Goal: Task Accomplishment & Management: Manage account settings

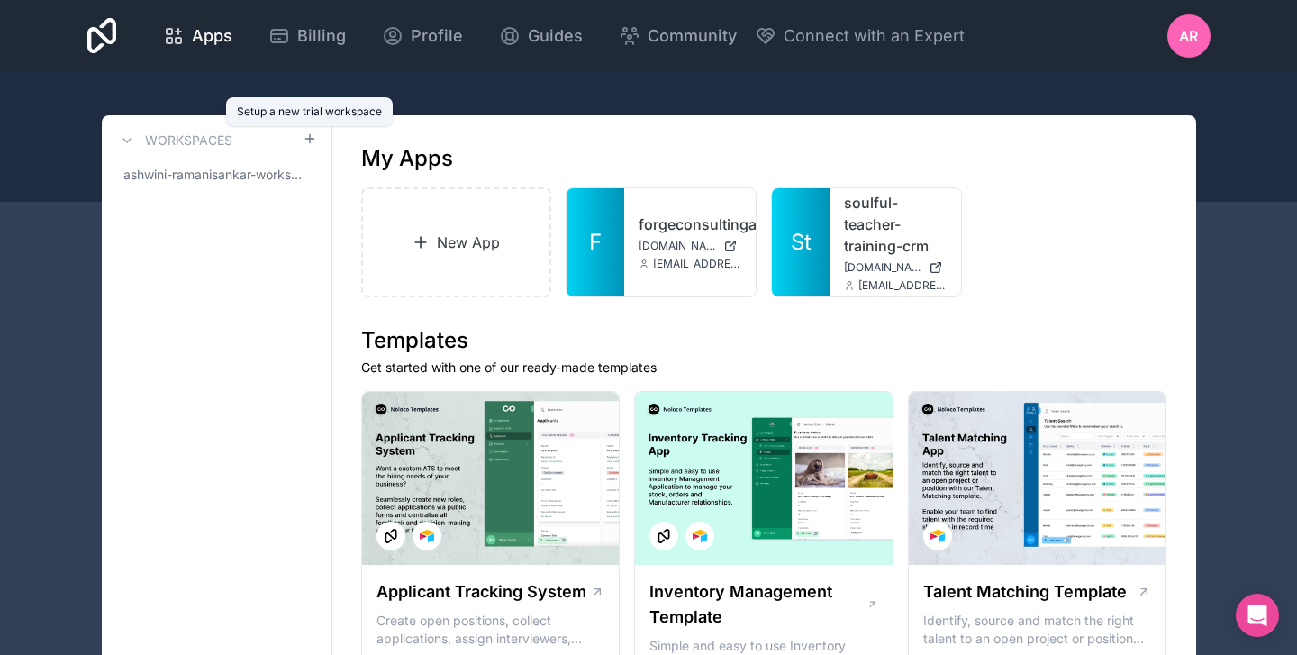
click at [312, 139] on icon at bounding box center [309, 139] width 8 height 0
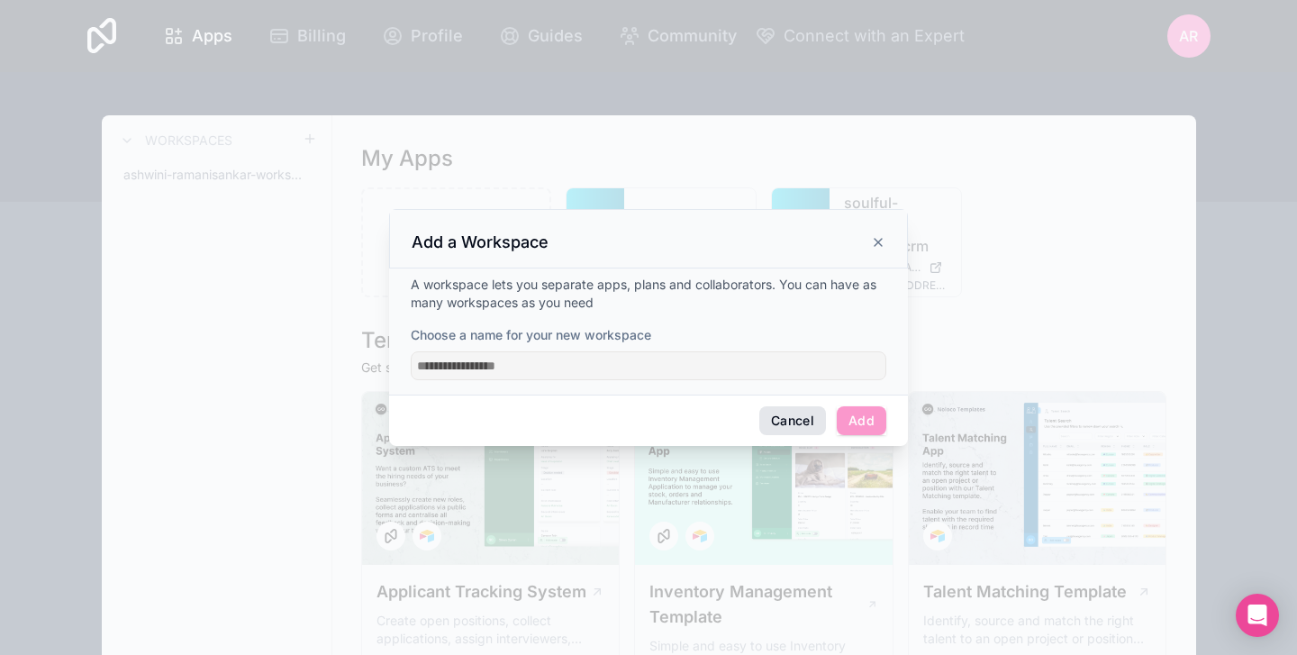
click at [767, 411] on button "Cancel" at bounding box center [792, 420] width 67 height 29
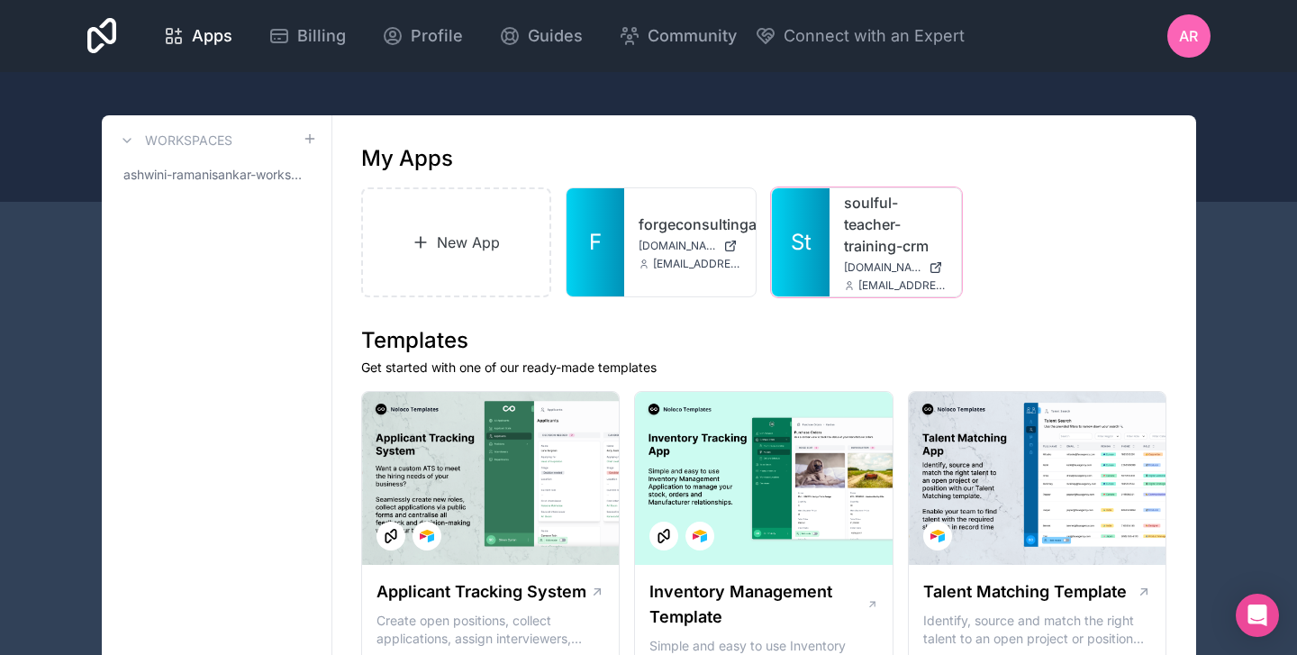
click at [0, 0] on icon at bounding box center [0, 0] width 0 height 0
click at [176, 175] on span "ashwini-ramanisankar-workspace" at bounding box center [212, 175] width 179 height 18
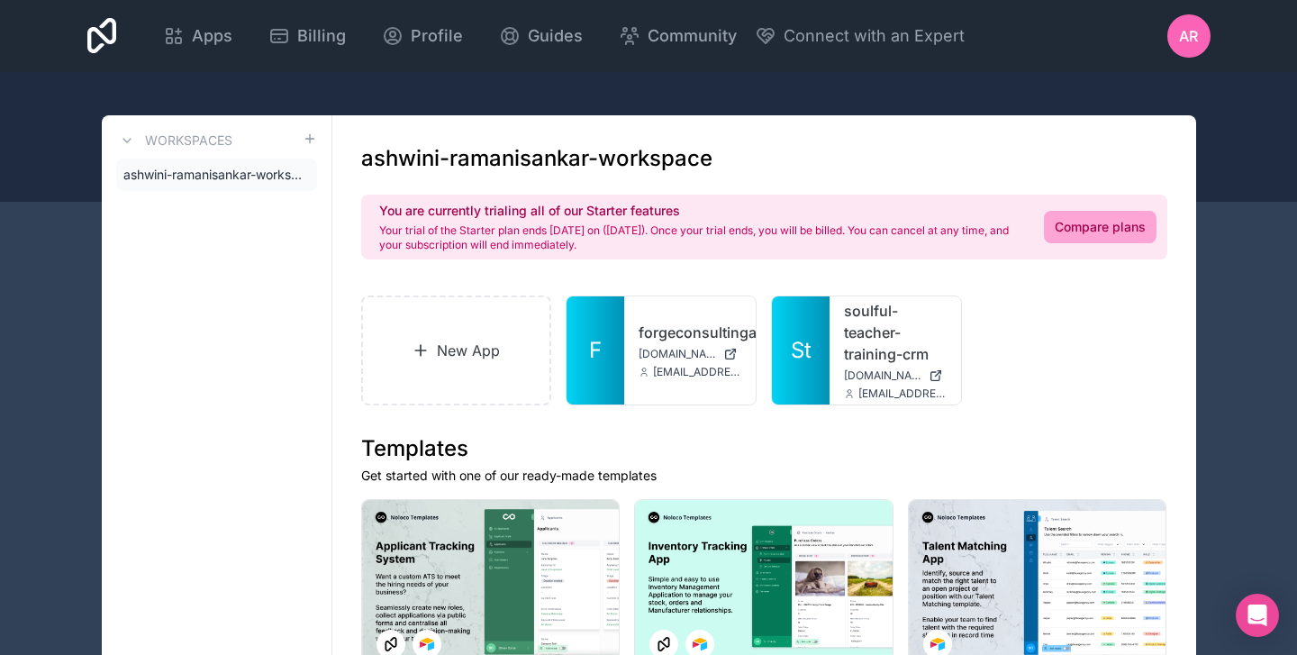
click at [0, 0] on icon at bounding box center [0, 0] width 0 height 0
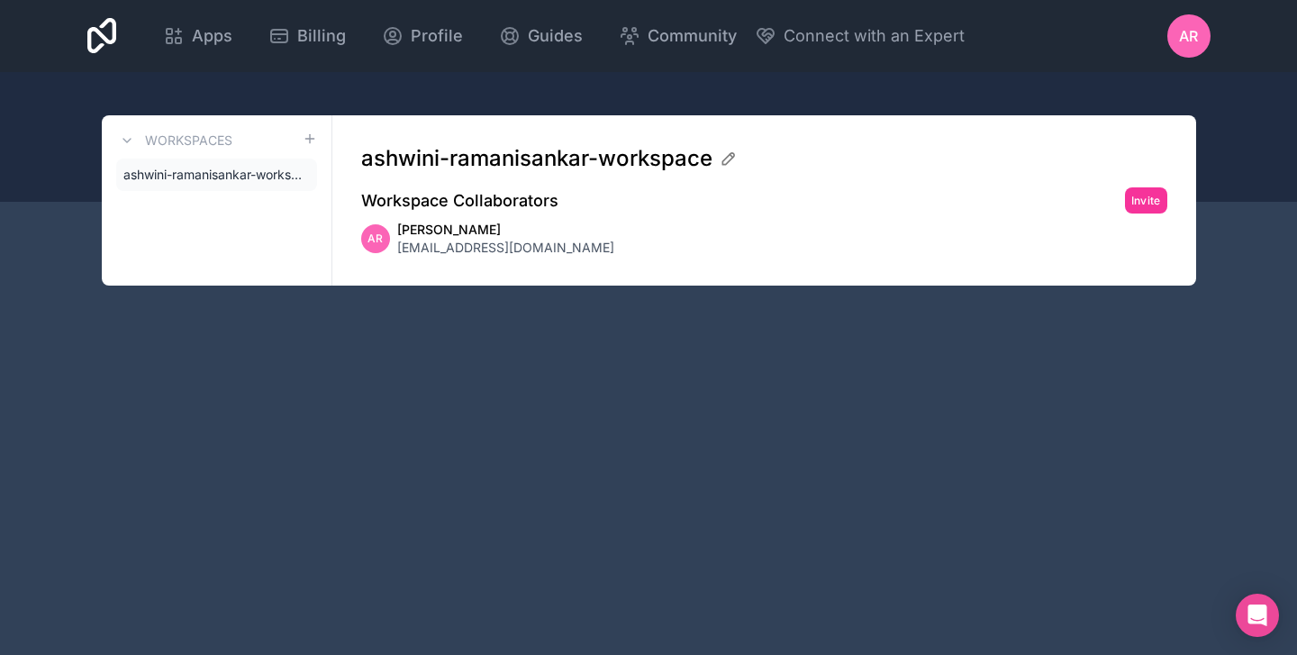
click at [202, 137] on h3 "Workspaces" at bounding box center [188, 140] width 87 height 18
click at [154, 174] on span "ashwini-ramanisankar-workspace" at bounding box center [212, 175] width 179 height 18
click at [245, 176] on span "ashwini-ramanisankar-workspace" at bounding box center [212, 175] width 179 height 18
click at [0, 0] on icon at bounding box center [0, 0] width 0 height 0
click at [117, 57] on icon at bounding box center [102, 35] width 30 height 43
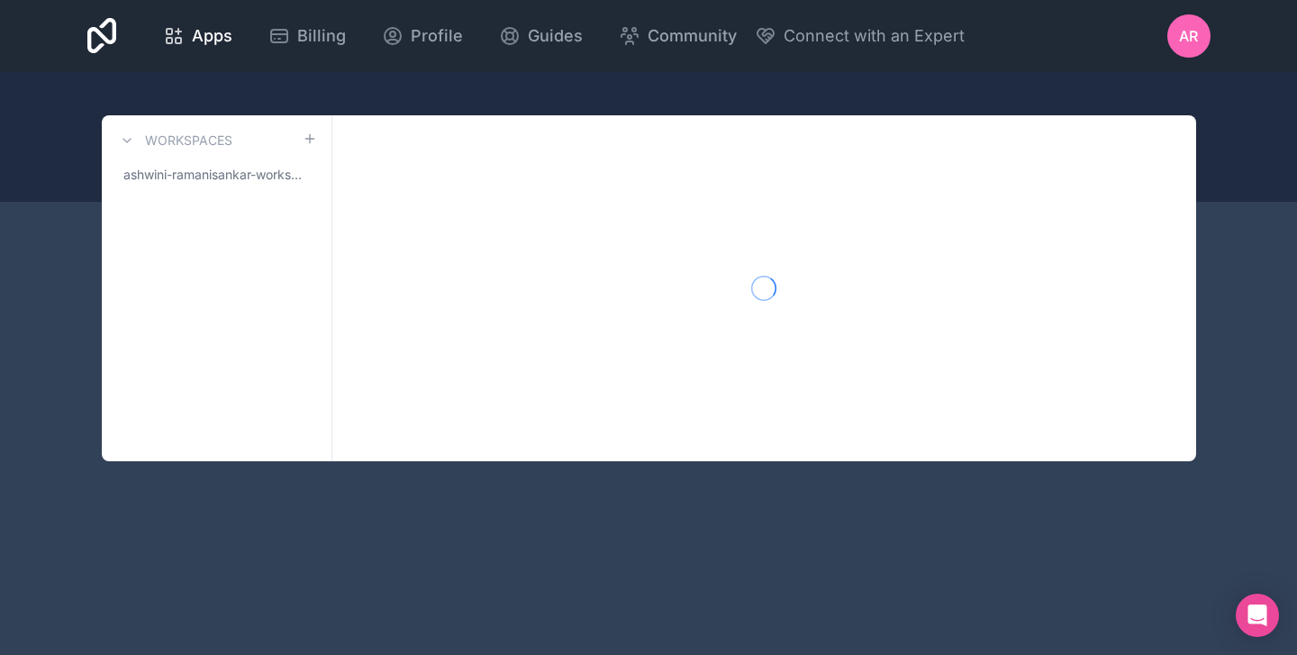
click at [117, 41] on icon at bounding box center [102, 36] width 30 height 36
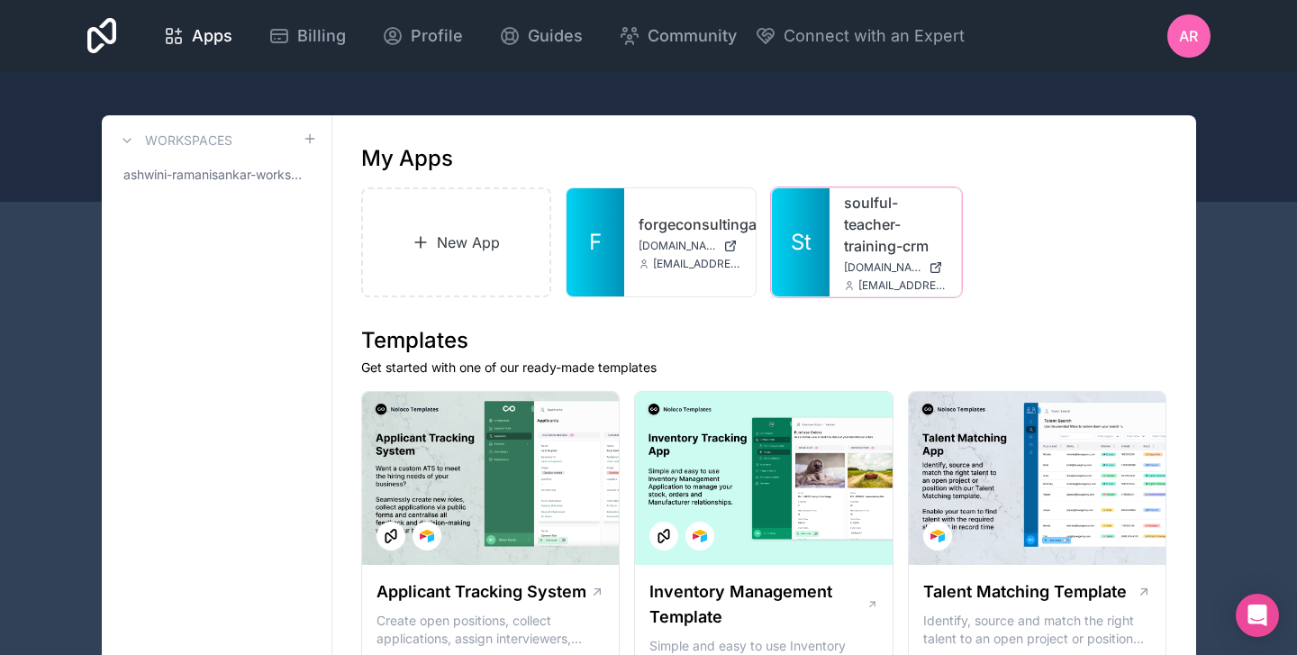
click at [0, 0] on icon at bounding box center [0, 0] width 0 height 0
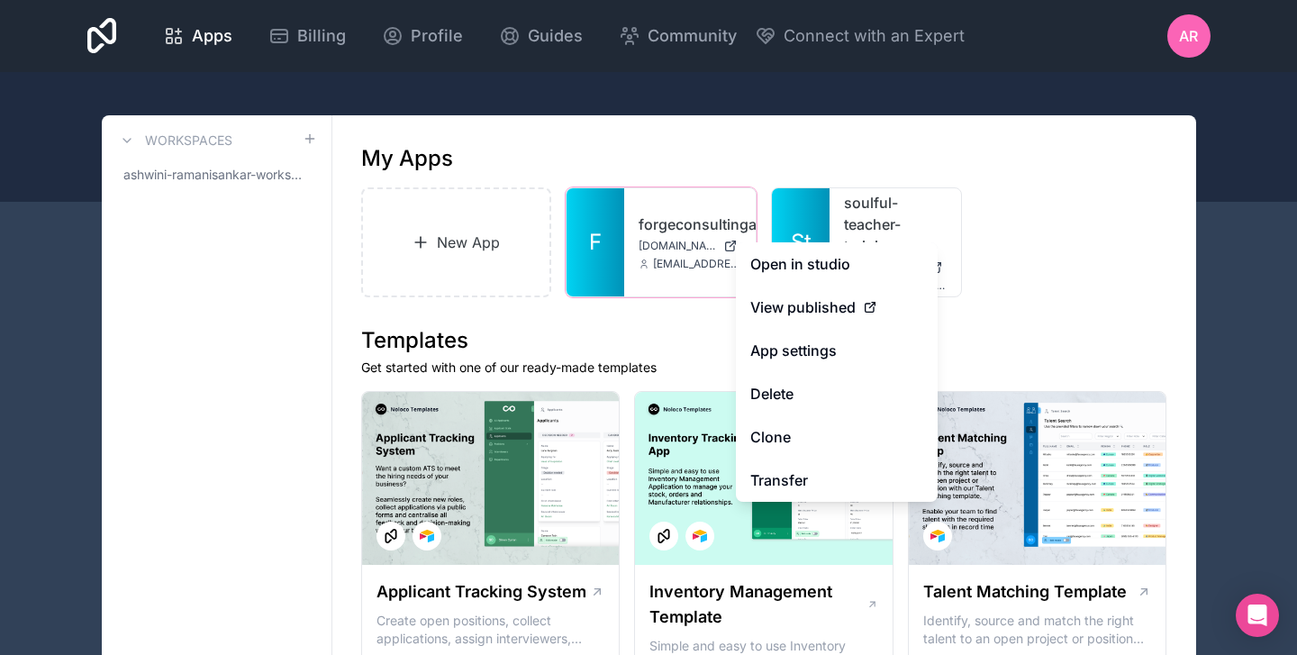
click at [0, 0] on div at bounding box center [0, 0] width 0 height 0
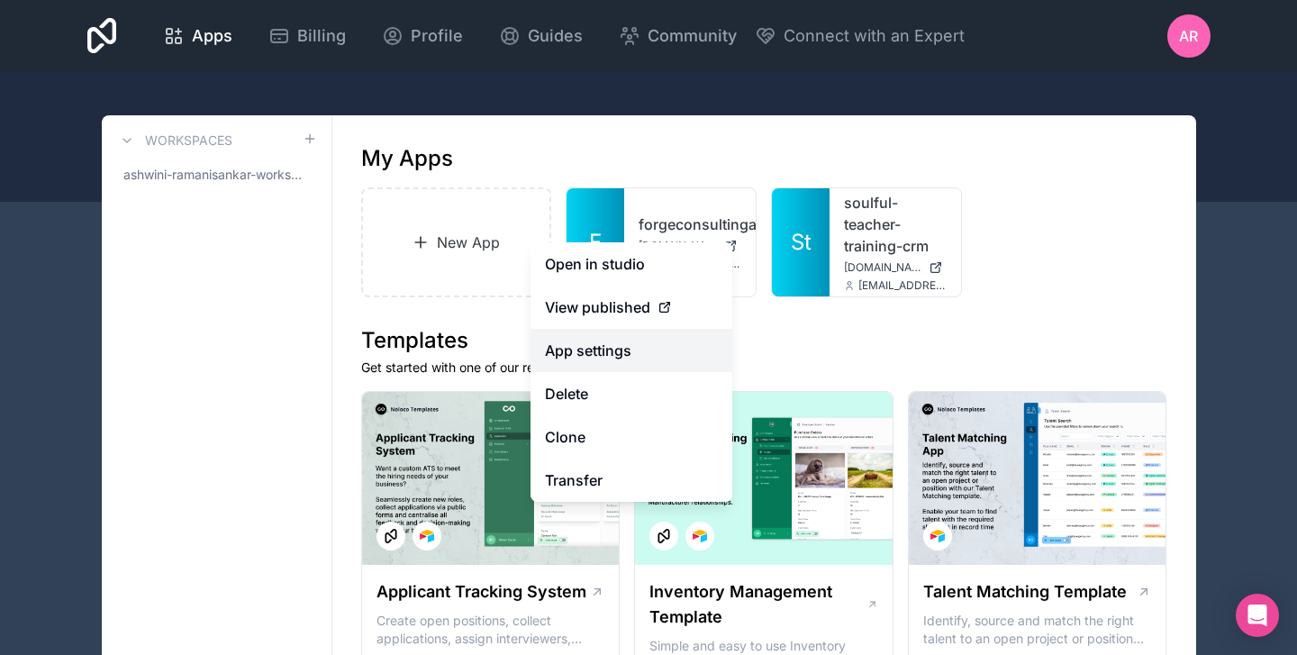
click at [605, 353] on link "App settings" at bounding box center [631, 350] width 202 height 43
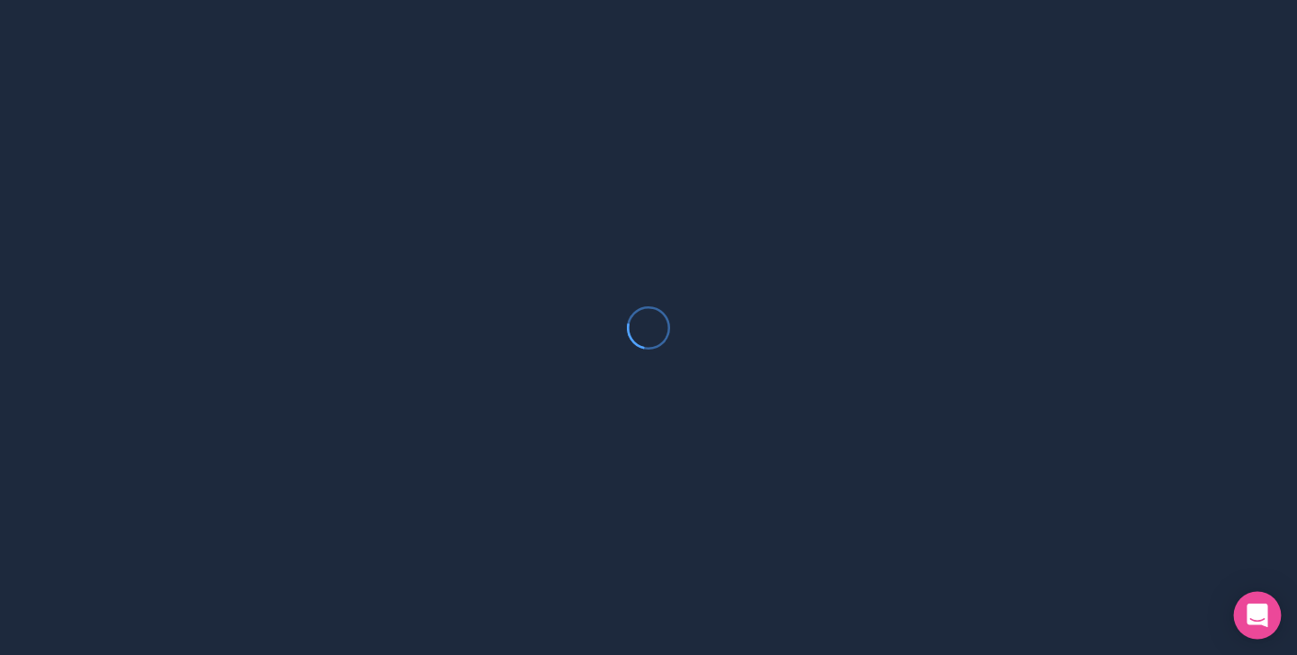
click at [1249, 612] on icon "Open Intercom Messenger" at bounding box center [1256, 614] width 23 height 23
